Goal: Transaction & Acquisition: Subscribe to service/newsletter

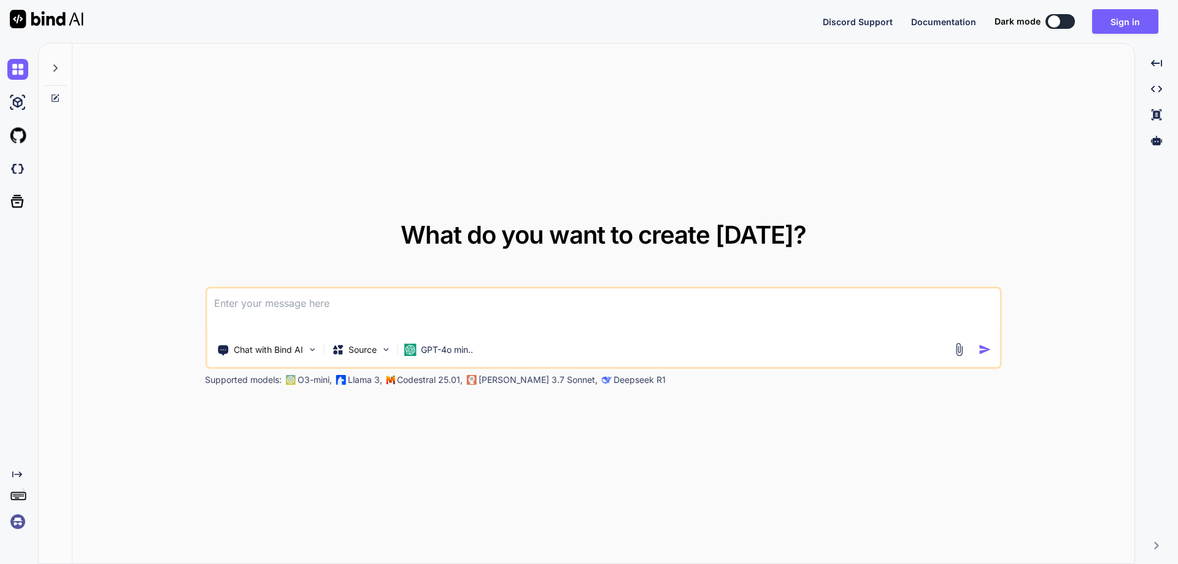
drag, startPoint x: 446, startPoint y: 91, endPoint x: 497, endPoint y: 429, distance: 341.9
click at [497, 430] on div "What do you want to create today? Chat with Bind AI Source GPT-4o min.. Support…" at bounding box center [603, 304] width 1062 height 521
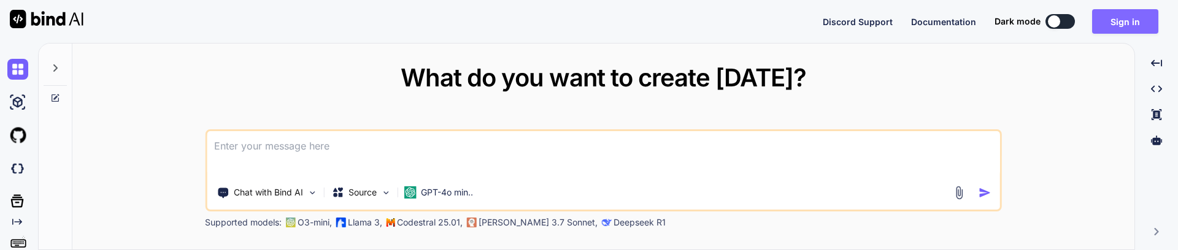
click at [1123, 26] on button "Sign in" at bounding box center [1125, 21] width 66 height 25
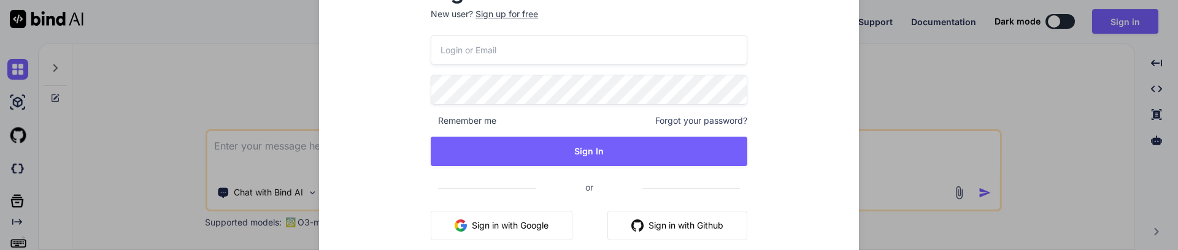
click at [509, 220] on button "Sign in with Google" at bounding box center [502, 225] width 142 height 29
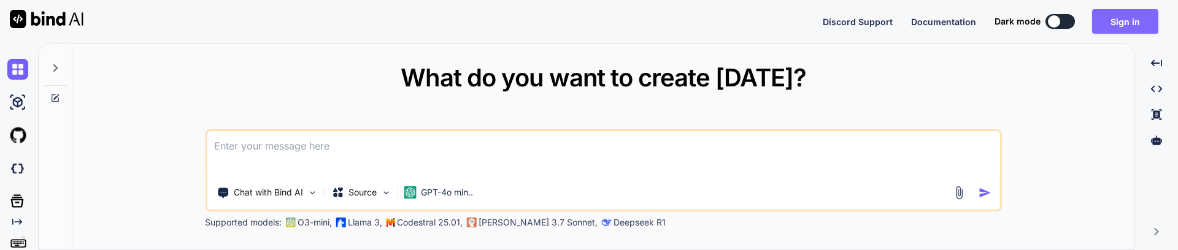
click at [1123, 20] on button "Sign in" at bounding box center [1125, 21] width 66 height 25
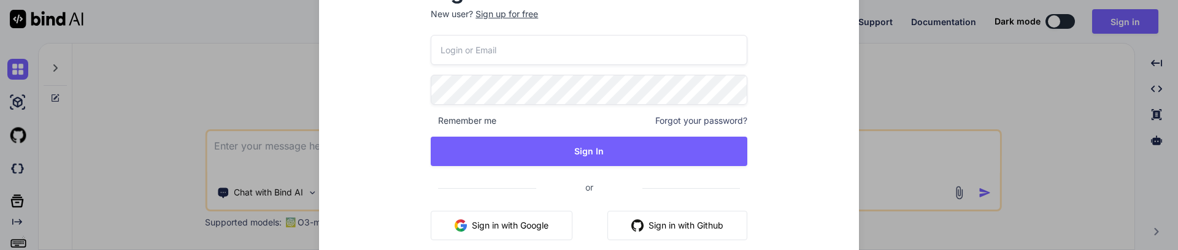
click at [505, 224] on button "Sign in with Google" at bounding box center [502, 225] width 142 height 29
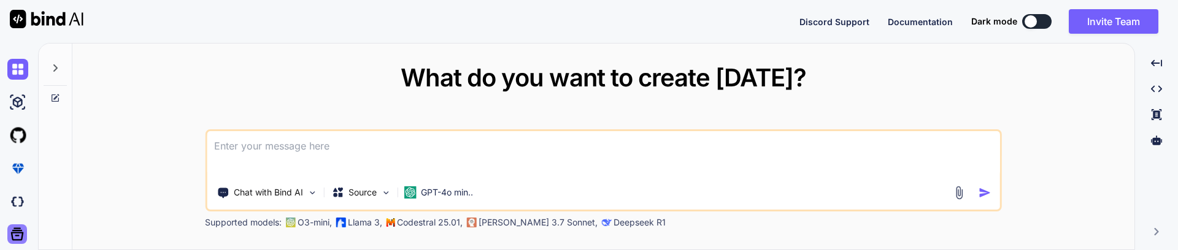
click at [18, 236] on icon at bounding box center [17, 234] width 13 height 13
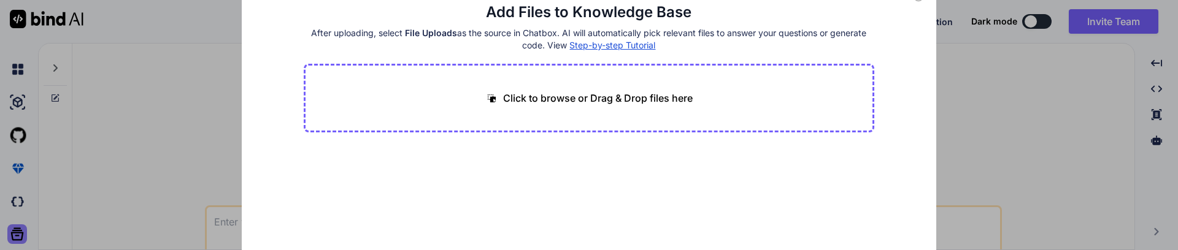
click at [18, 236] on div "Add Files to Knowledge Base After uploading, select File Uploads as the source …" at bounding box center [589, 125] width 1178 height 250
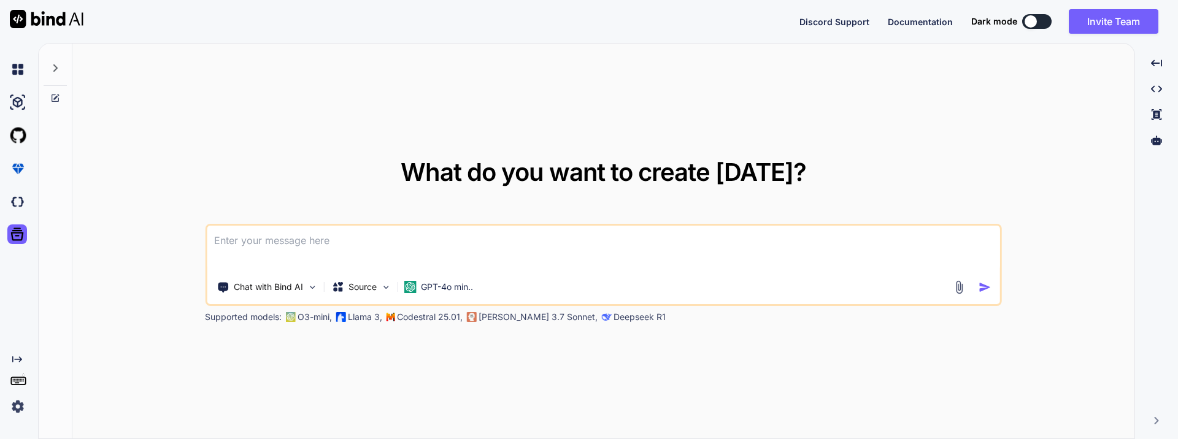
click at [15, 361] on icon "Created with Pixso." at bounding box center [17, 360] width 10 height 10
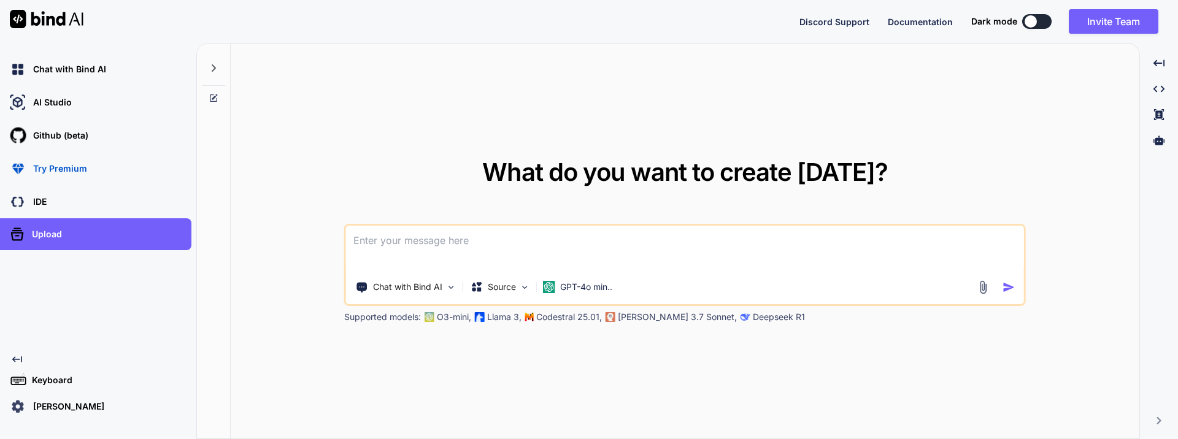
click at [61, 410] on p "robert john" at bounding box center [66, 407] width 76 height 12
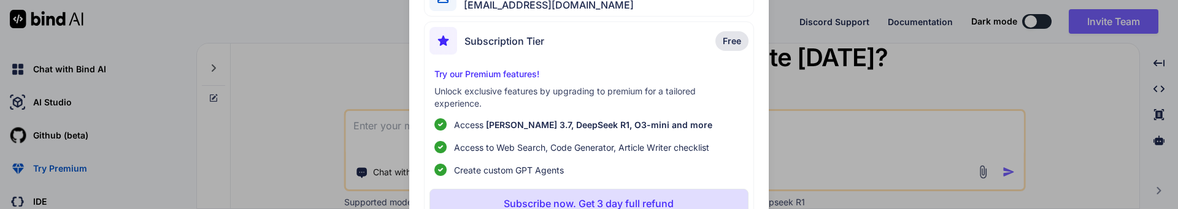
click at [1065, 114] on div "My profile robert john robertbetatester@gmail.com Subscription Tier Free Try ou…" at bounding box center [589, 104] width 1178 height 209
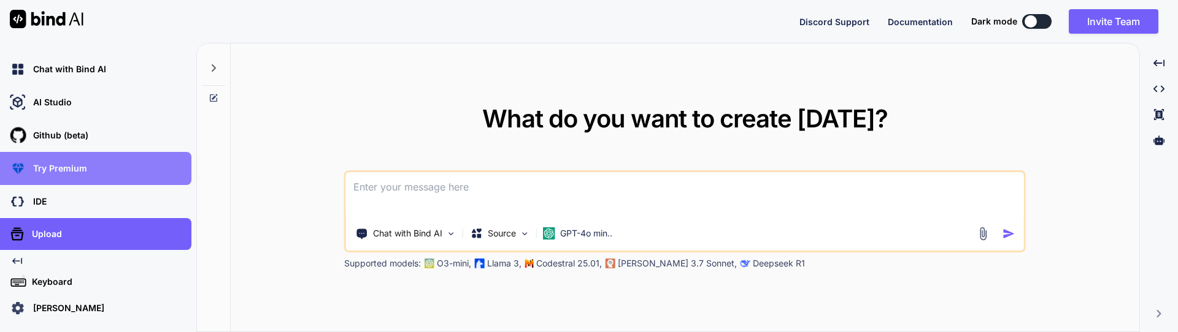
click at [87, 167] on div "Try Premium" at bounding box center [99, 168] width 184 height 21
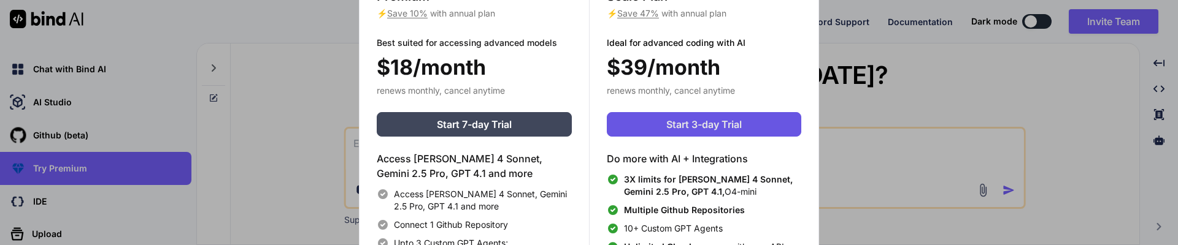
click at [711, 120] on span "Start 3-day Trial" at bounding box center [703, 124] width 75 height 15
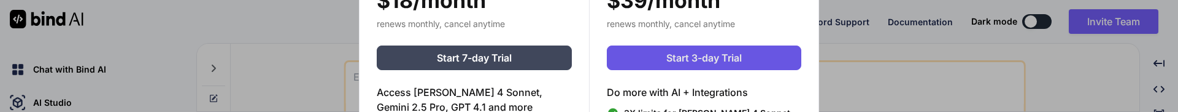
click at [679, 59] on span "Start 3-day Trial" at bounding box center [703, 57] width 75 height 15
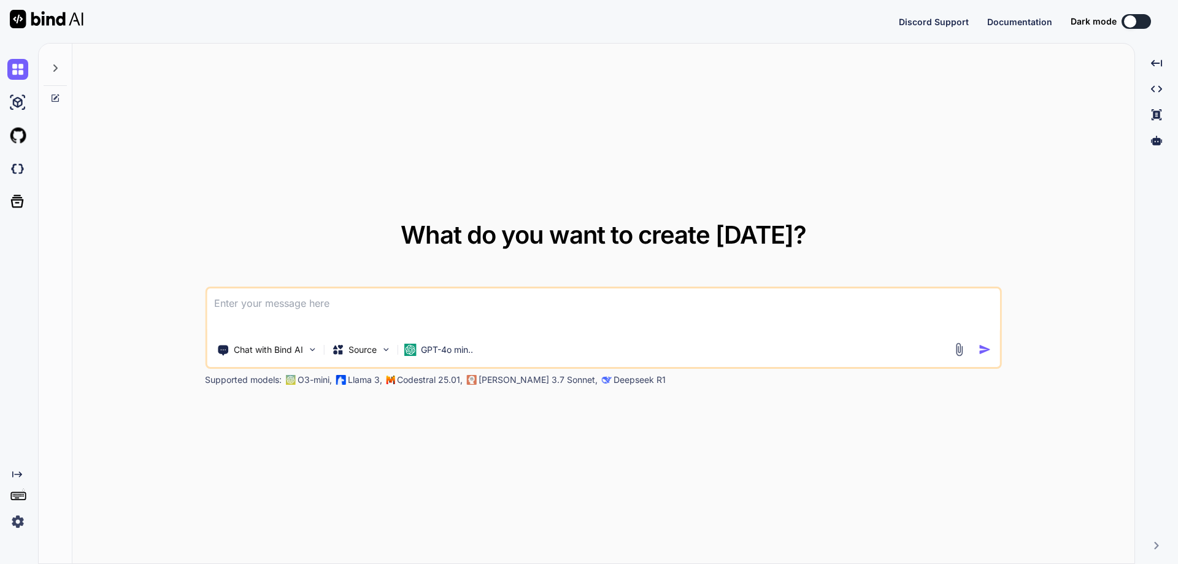
type textarea "x"
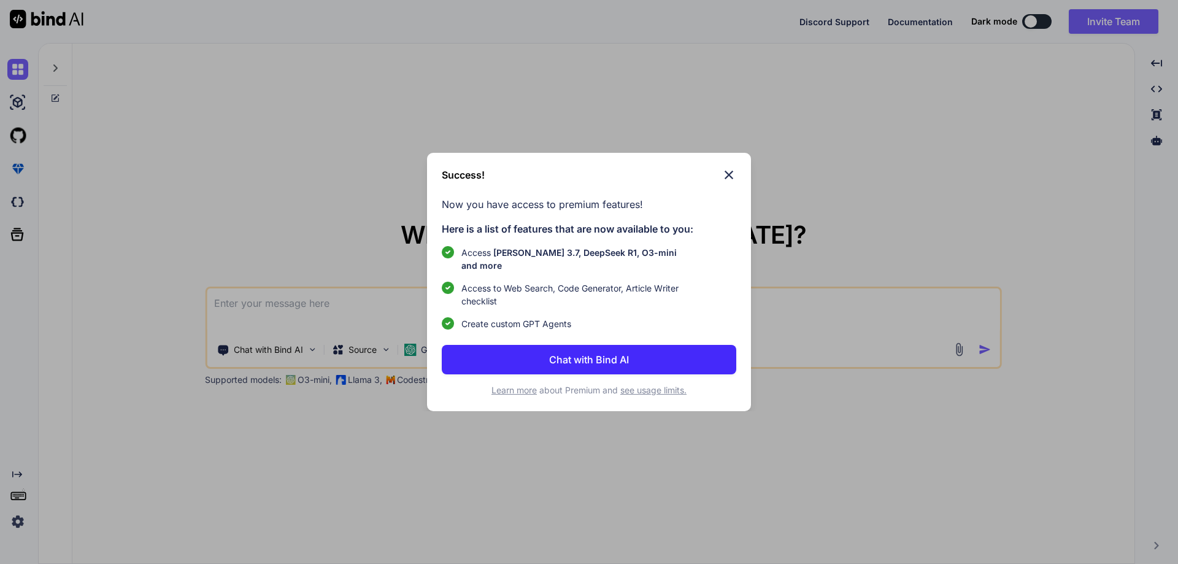
click at [734, 177] on img at bounding box center [728, 174] width 15 height 15
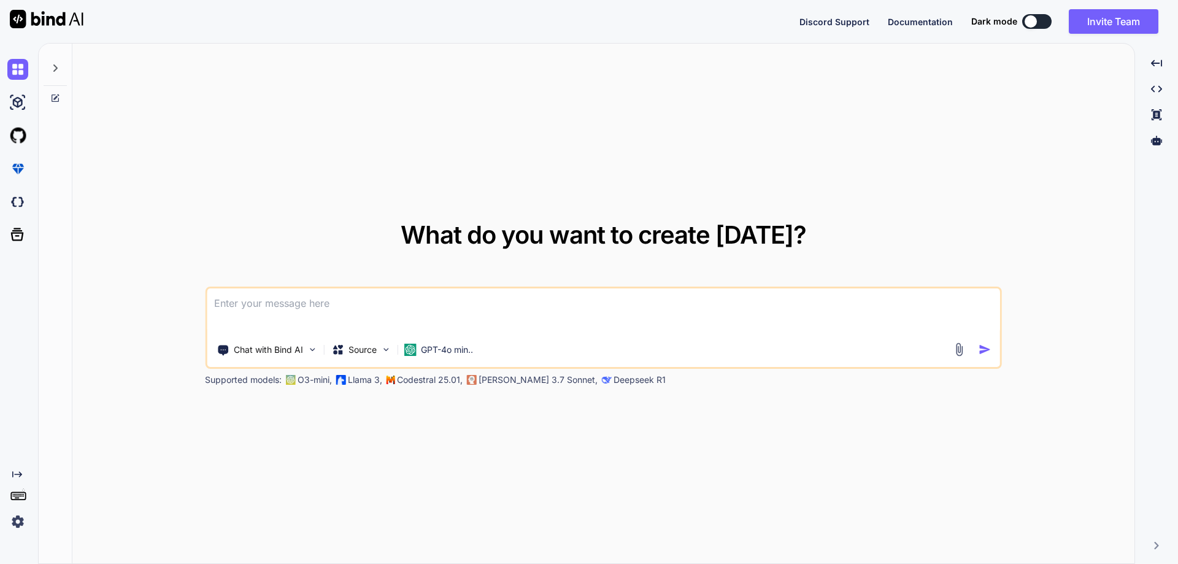
click at [18, 526] on img at bounding box center [17, 521] width 21 height 21
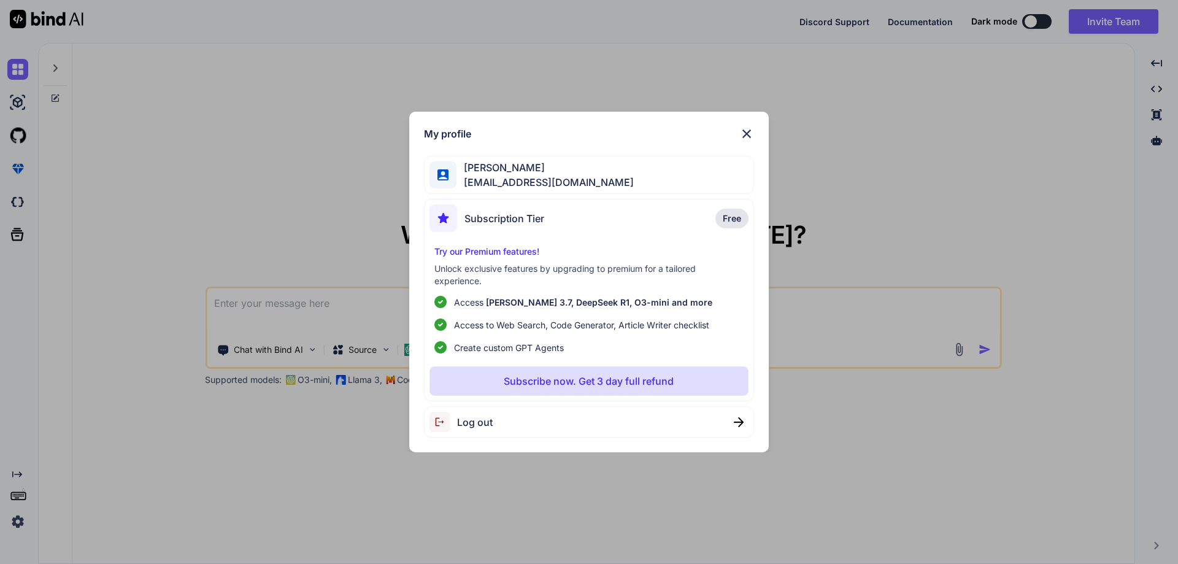
type textarea "x"
click at [748, 135] on img at bounding box center [746, 133] width 15 height 15
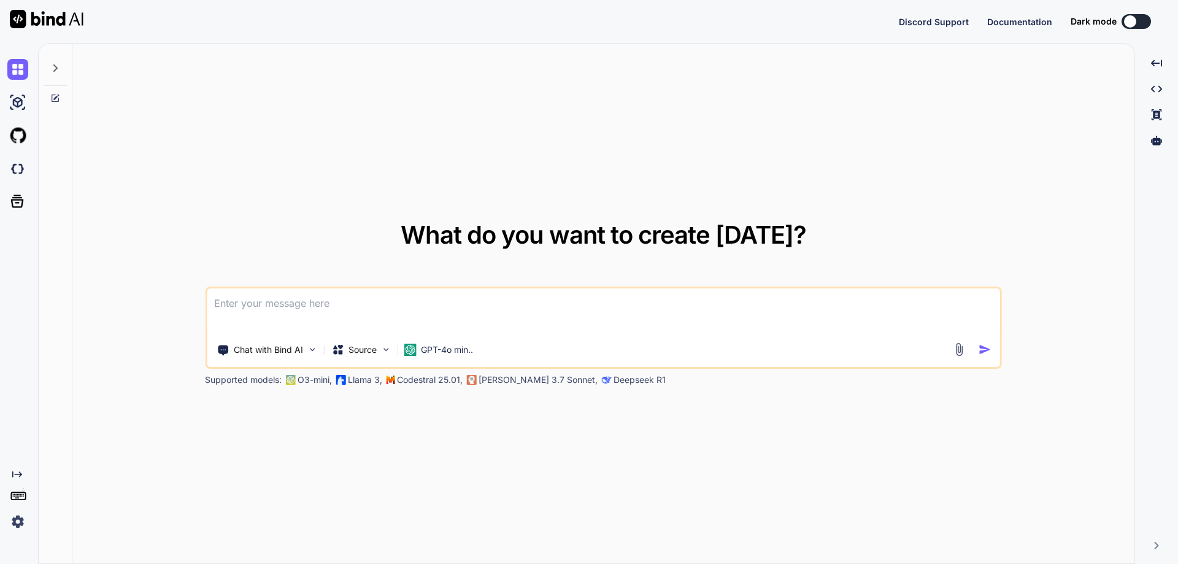
click at [15, 528] on img at bounding box center [17, 521] width 21 height 21
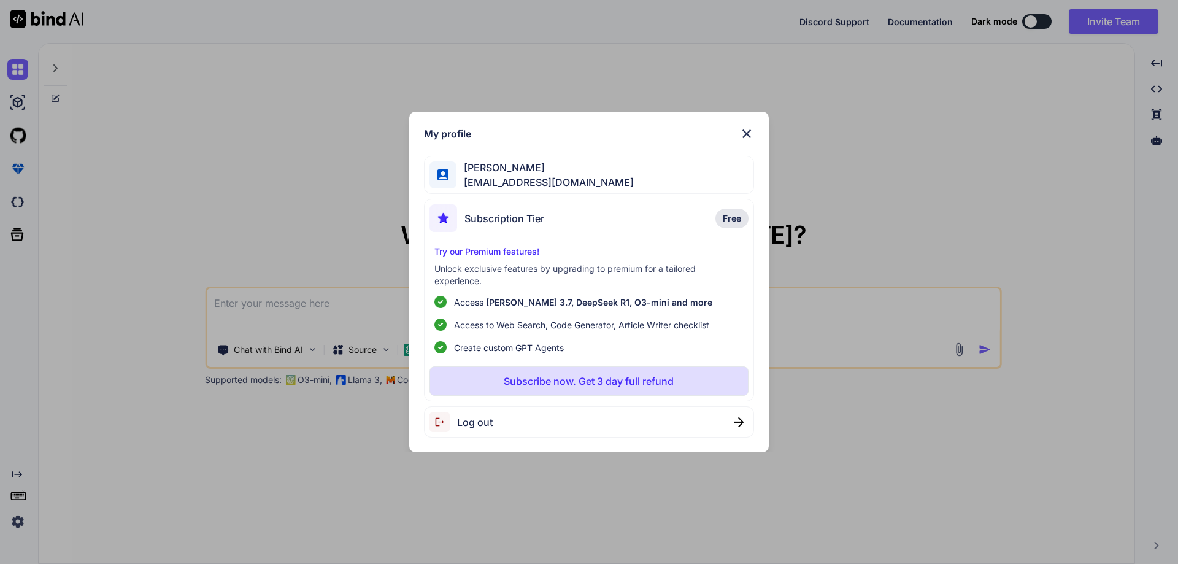
click at [18, 524] on div "My profile [PERSON_NAME] [PERSON_NAME][EMAIL_ADDRESS][DOMAIN_NAME] Subscription…" at bounding box center [589, 282] width 1178 height 564
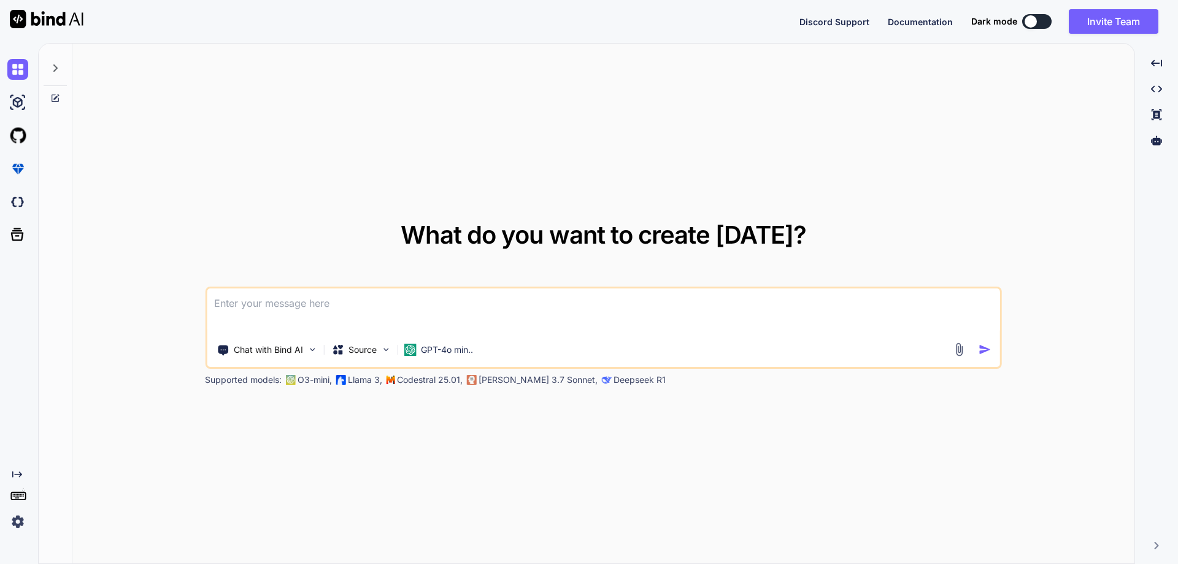
click at [20, 524] on img at bounding box center [17, 521] width 21 height 21
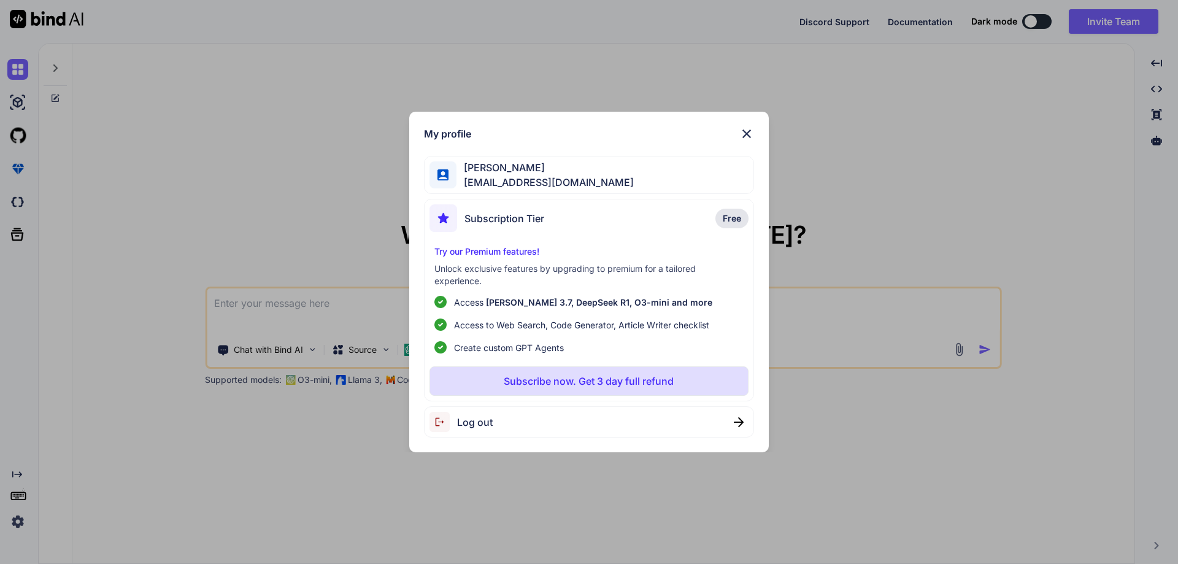
click at [536, 177] on span "[EMAIL_ADDRESS][DOMAIN_NAME]" at bounding box center [544, 182] width 177 height 15
click at [458, 429] on div "Log out" at bounding box center [460, 422] width 63 height 20
click at [522, 184] on span "robertbetatester@gmail.com" at bounding box center [544, 182] width 177 height 15
click at [522, 183] on span "robertbetatester@gmail.com" at bounding box center [544, 182] width 177 height 15
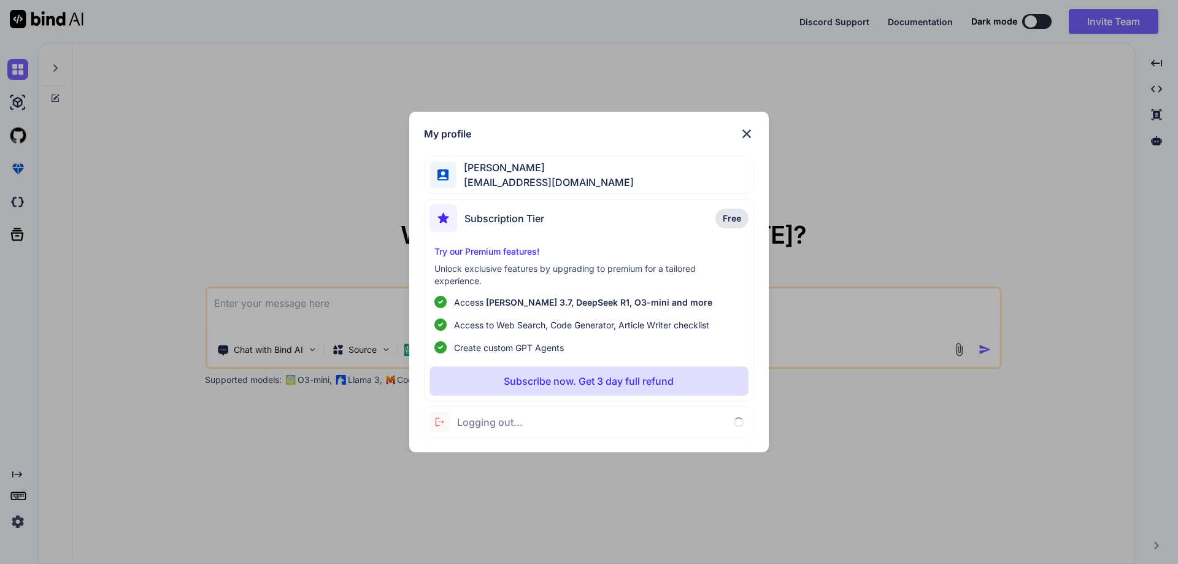
type textarea "x"
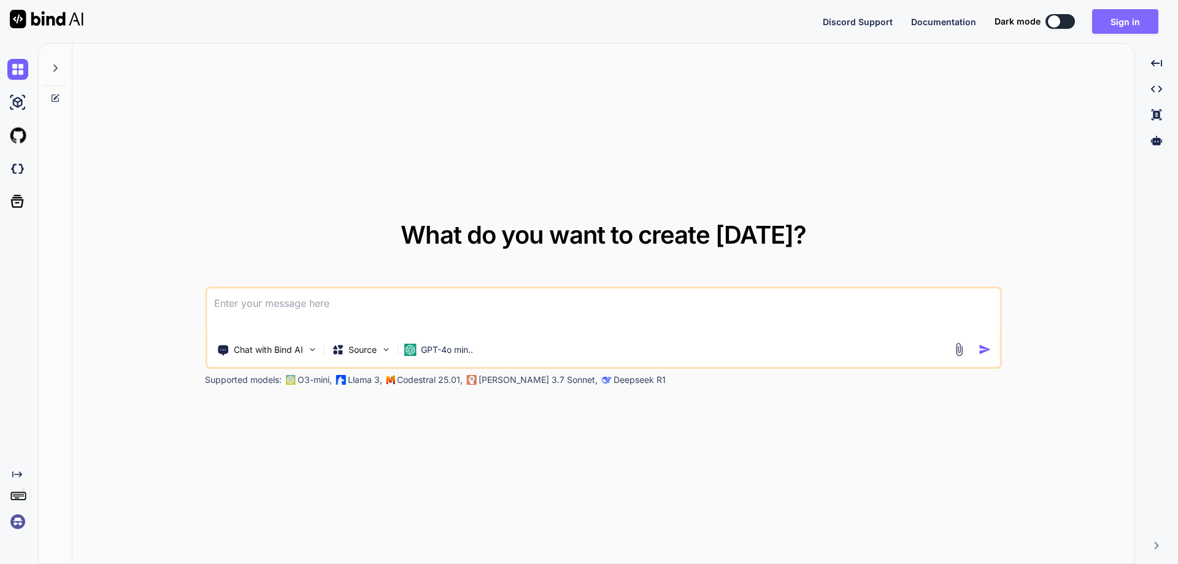
click at [1141, 21] on button "Sign in" at bounding box center [1125, 21] width 66 height 25
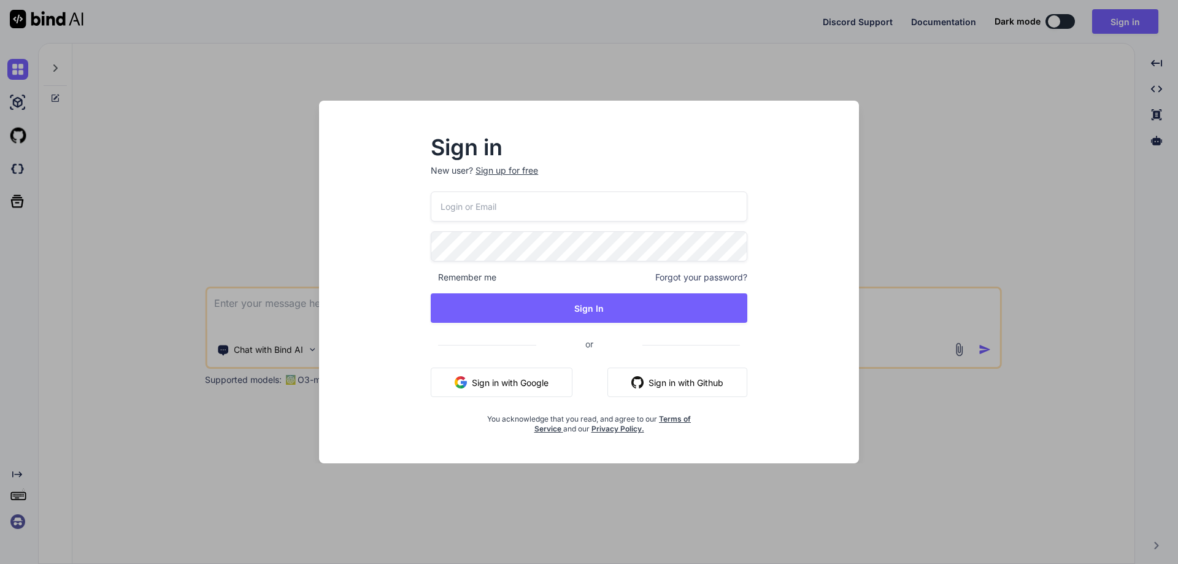
click at [523, 173] on div "Sign up for free" at bounding box center [506, 170] width 63 height 12
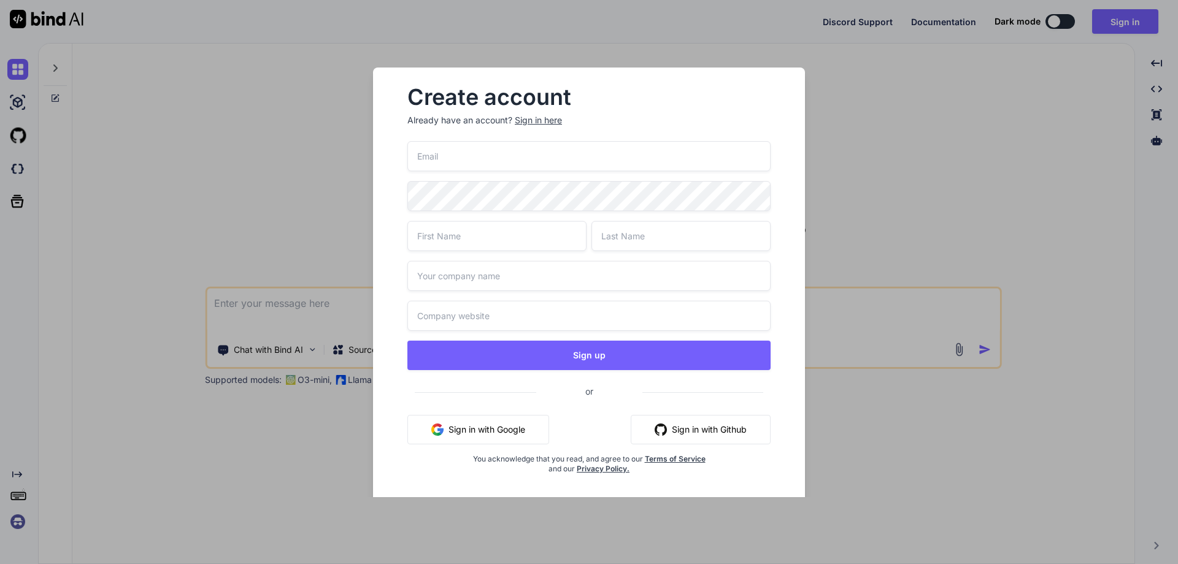
click at [476, 159] on input "email" at bounding box center [588, 156] width 363 height 30
paste input "appsumo_register"
type input "appsumo_register"
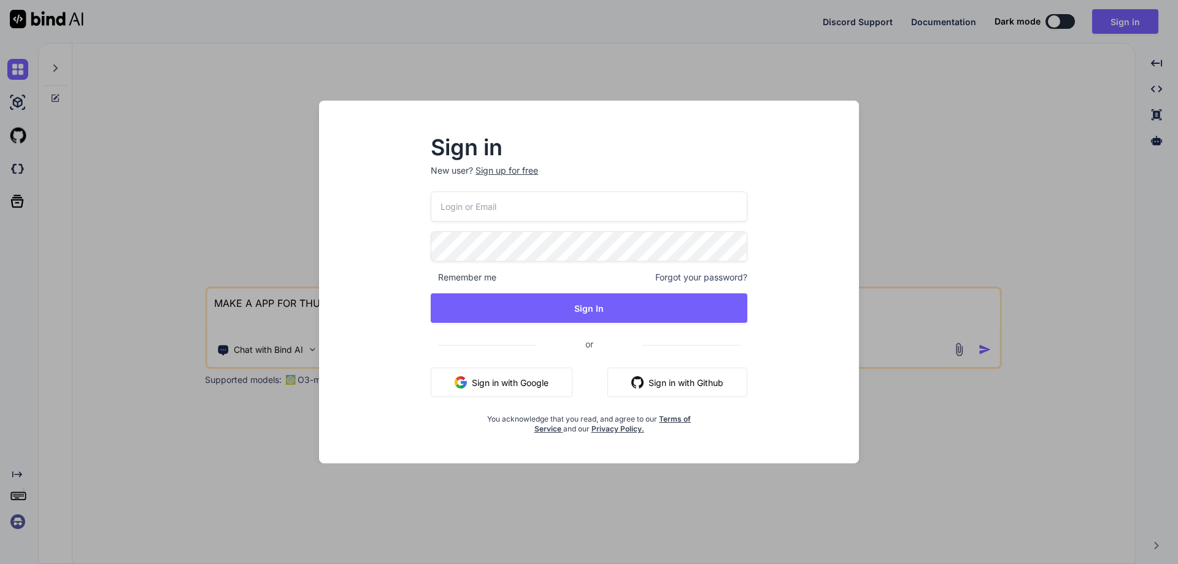
click at [970, 73] on div "Sign in New user? Sign up for free Remember me Forgot your password? Sign In or…" at bounding box center [589, 282] width 1178 height 564
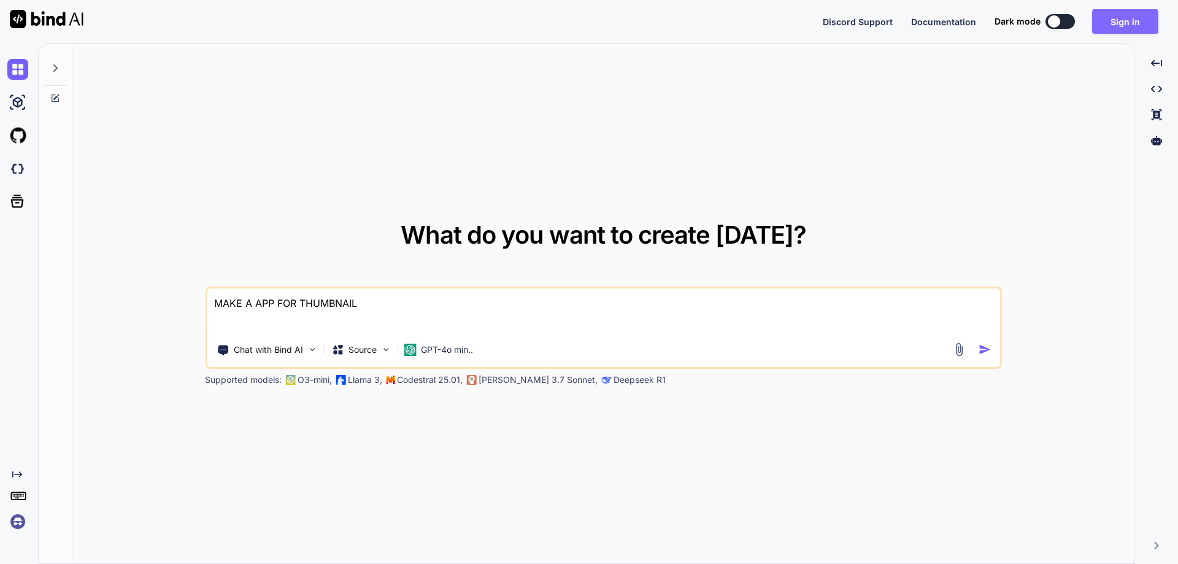
click at [1126, 17] on button "Sign in" at bounding box center [1125, 21] width 66 height 25
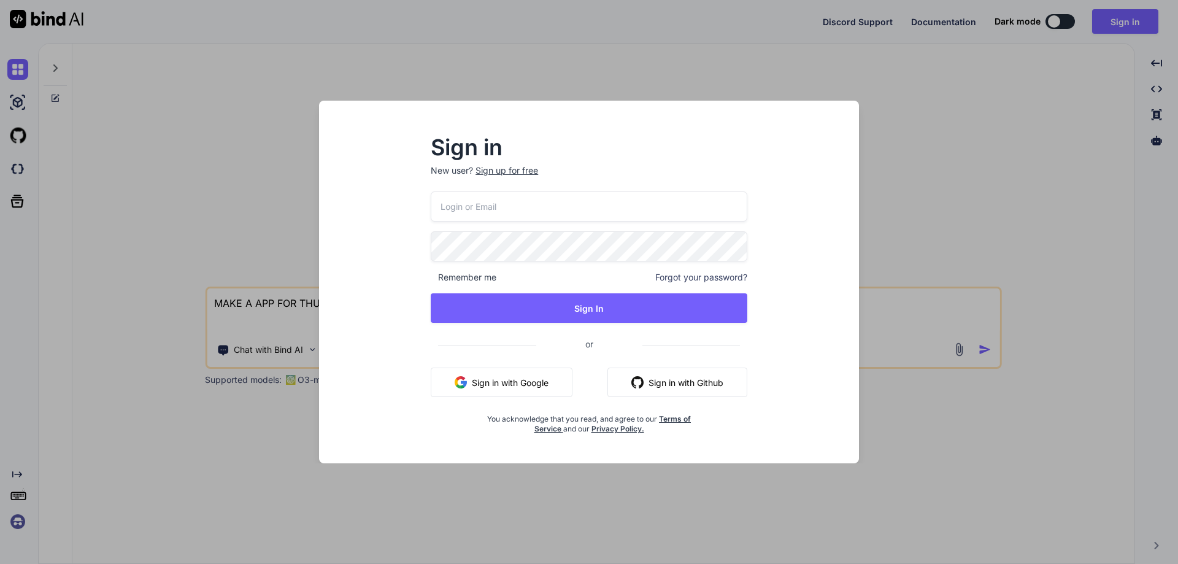
click at [507, 385] on button "Sign in with Google" at bounding box center [502, 381] width 142 height 29
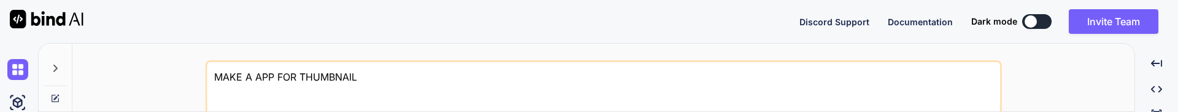
type textarea "x"
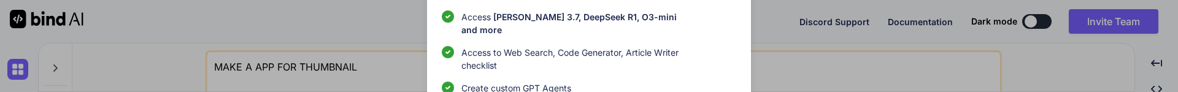
type textarea "x"
